Goal: Unclear: Browse casually

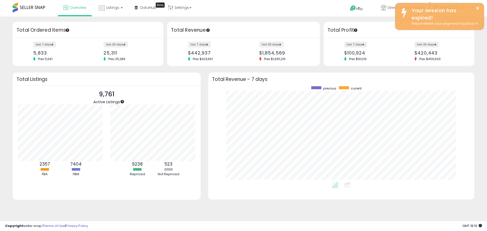
scroll to position [96, 256]
